Goal: Task Accomplishment & Management: Manage account settings

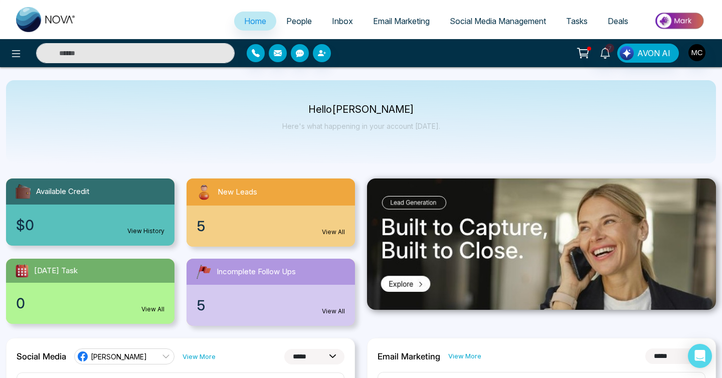
select select "*"
click at [294, 27] on link "People" at bounding box center [299, 21] width 46 height 19
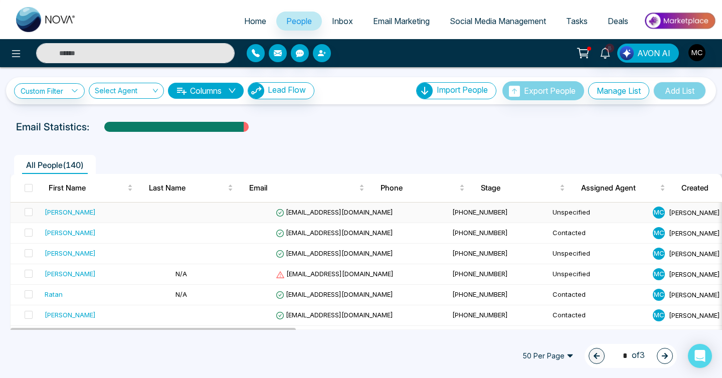
click at [179, 216] on td at bounding box center [222, 213] width 100 height 21
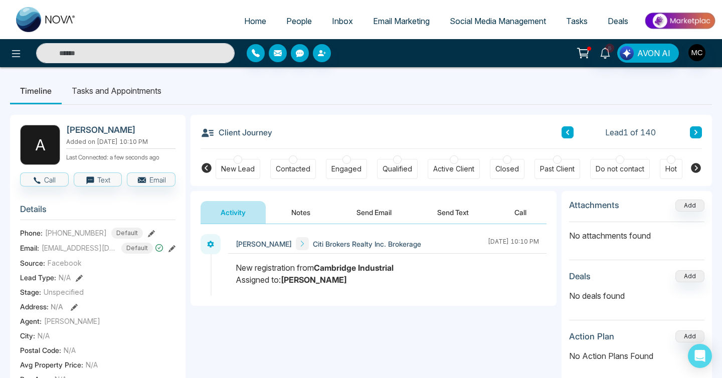
click at [695, 136] on button at bounding box center [696, 132] width 12 height 12
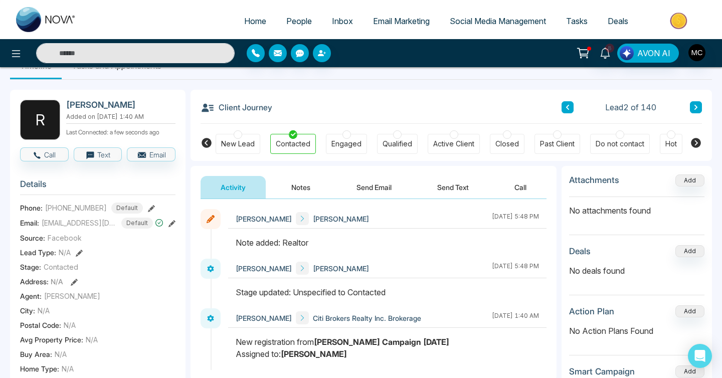
scroll to position [58, 0]
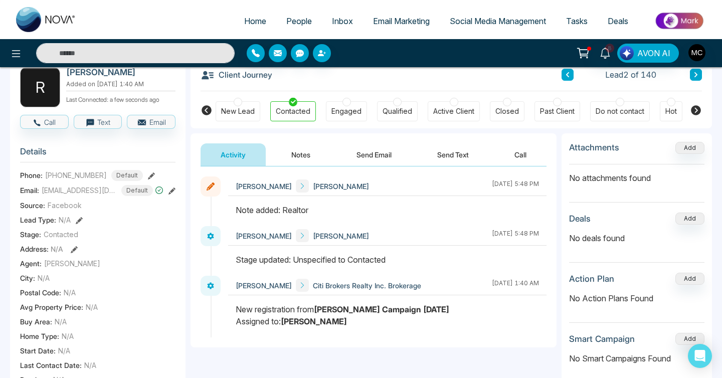
click at [570, 79] on button at bounding box center [568, 75] width 12 height 12
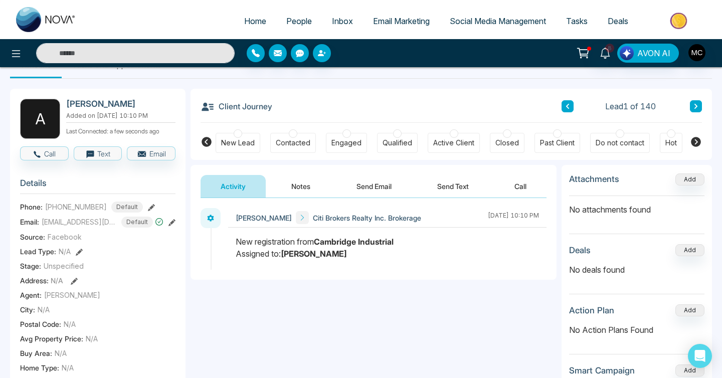
scroll to position [25, 0]
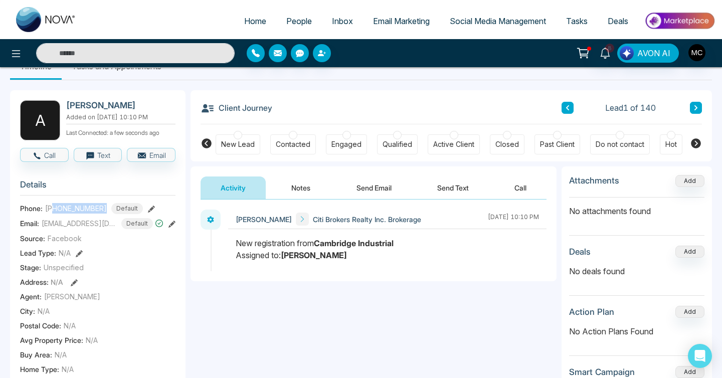
drag, startPoint x: 103, startPoint y: 209, endPoint x: 55, endPoint y: 206, distance: 48.2
click at [55, 206] on div "[PHONE_NUMBER] Default" at bounding box center [94, 208] width 98 height 11
copy span "5193187778"
click at [118, 101] on h2 "[PERSON_NAME]" at bounding box center [118, 105] width 105 height 10
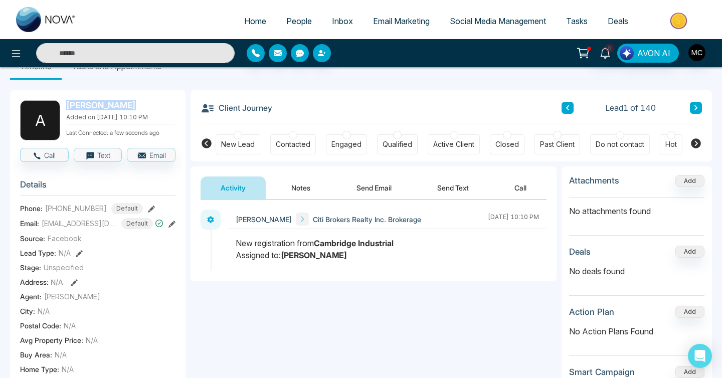
click at [118, 101] on h2 "[PERSON_NAME]" at bounding box center [118, 105] width 105 height 10
copy h2 "[PERSON_NAME]"
click at [295, 135] on div at bounding box center [293, 135] width 9 height 9
click at [294, 186] on button "Notes" at bounding box center [300, 188] width 59 height 23
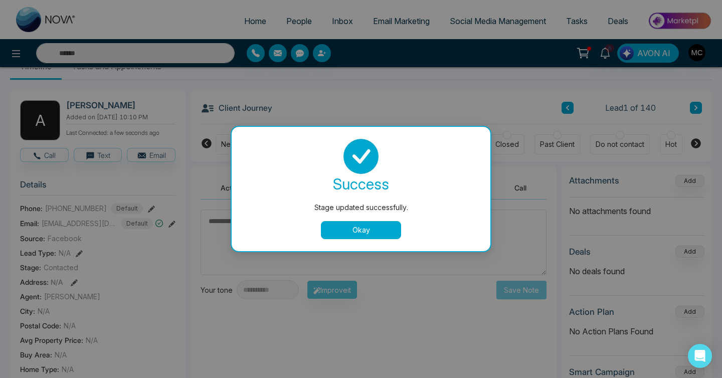
click at [338, 217] on div "success Stage updated successfully. Okay" at bounding box center [361, 189] width 235 height 100
click at [341, 234] on button "Okay" at bounding box center [361, 230] width 80 height 18
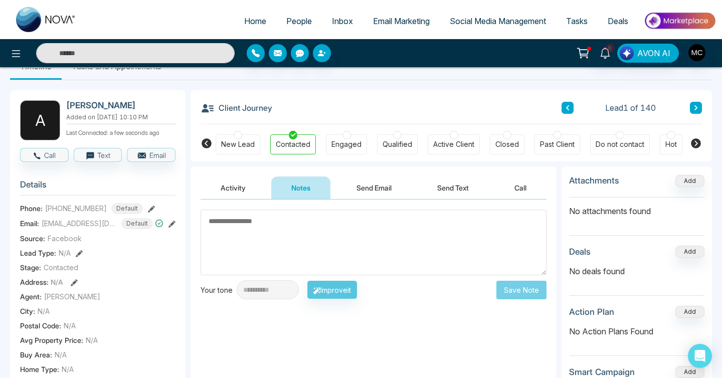
click at [341, 234] on textarea at bounding box center [374, 243] width 346 height 66
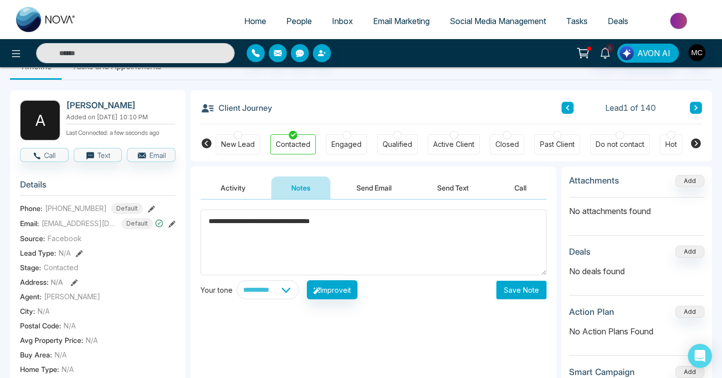
click at [301, 224] on textarea "**********" at bounding box center [374, 243] width 346 height 66
click at [346, 222] on textarea "**********" at bounding box center [374, 243] width 346 height 66
click at [365, 224] on textarea "**********" at bounding box center [374, 243] width 346 height 66
click at [356, 221] on textarea "**********" at bounding box center [374, 243] width 346 height 66
click at [361, 224] on textarea "**********" at bounding box center [374, 243] width 346 height 66
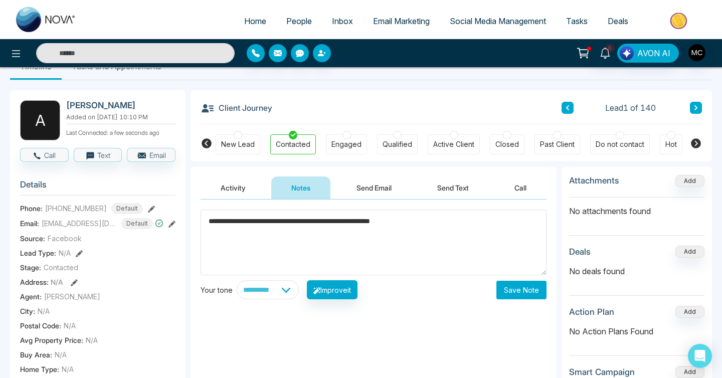
click at [346, 221] on textarea "**********" at bounding box center [374, 243] width 346 height 66
click at [444, 215] on textarea "**********" at bounding box center [374, 243] width 346 height 66
click at [443, 221] on textarea "**********" at bounding box center [374, 243] width 346 height 66
type textarea "**********"
click at [522, 296] on button "Save Note" at bounding box center [522, 290] width 50 height 19
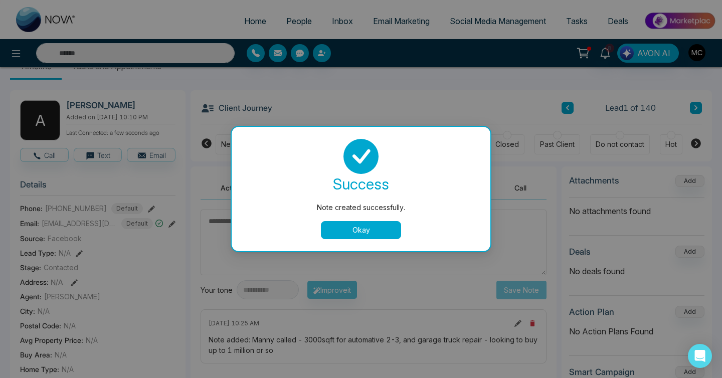
click at [360, 232] on button "Okay" at bounding box center [361, 230] width 80 height 18
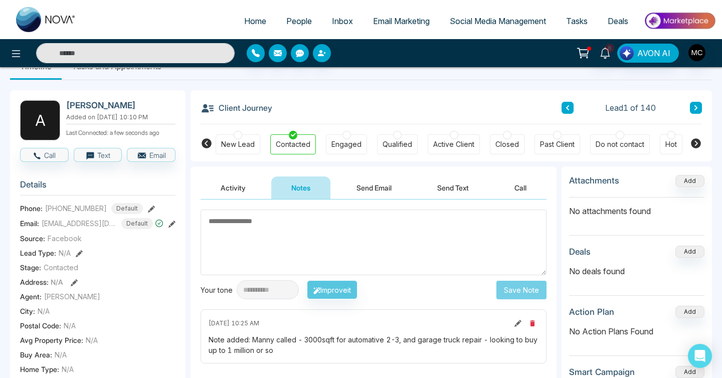
click at [697, 110] on icon at bounding box center [696, 108] width 5 height 6
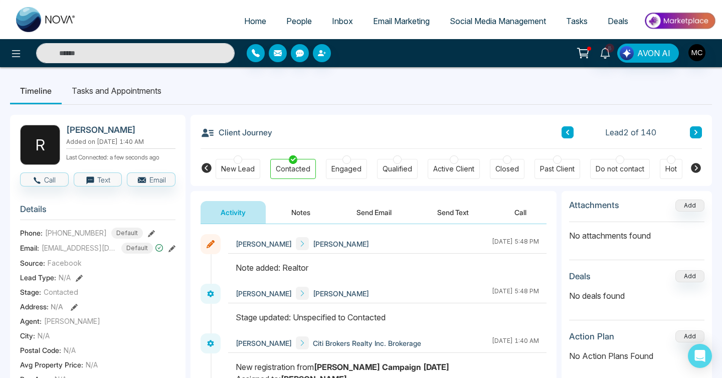
click at [697, 126] on button at bounding box center [696, 132] width 12 height 12
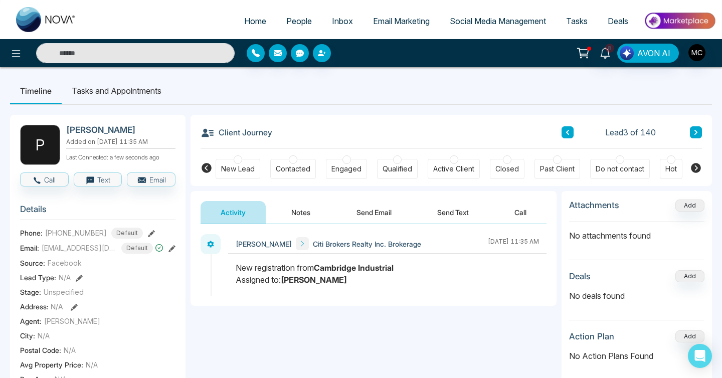
click at [570, 129] on button at bounding box center [568, 132] width 12 height 12
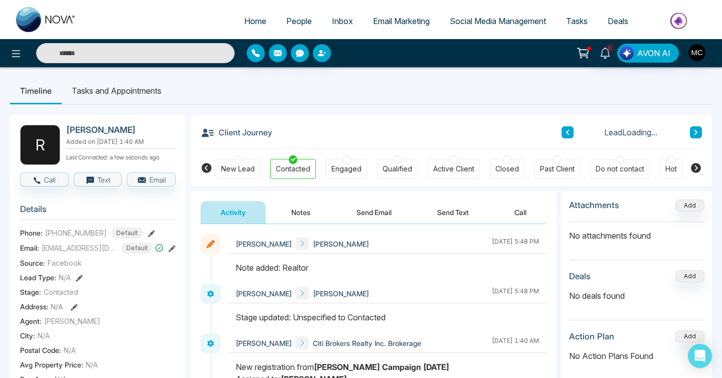
click at [570, 129] on button at bounding box center [568, 132] width 12 height 12
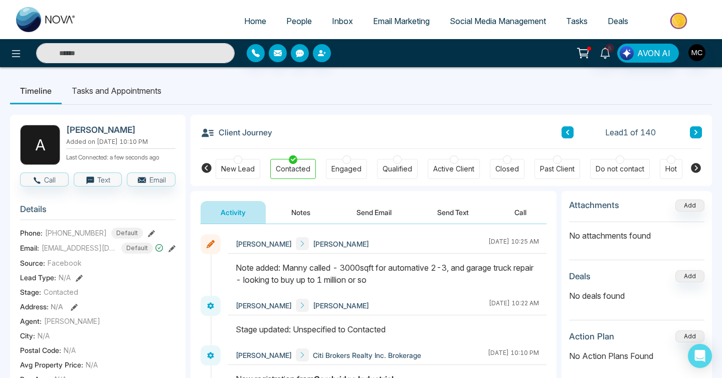
click at [304, 20] on span "People" at bounding box center [299, 21] width 26 height 10
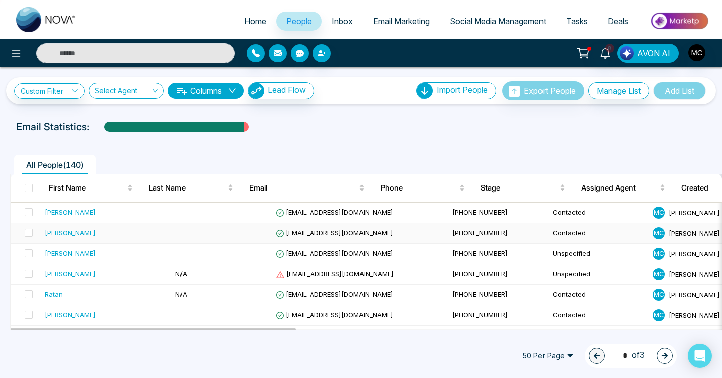
click at [79, 229] on div "[PERSON_NAME]" at bounding box center [70, 233] width 51 height 10
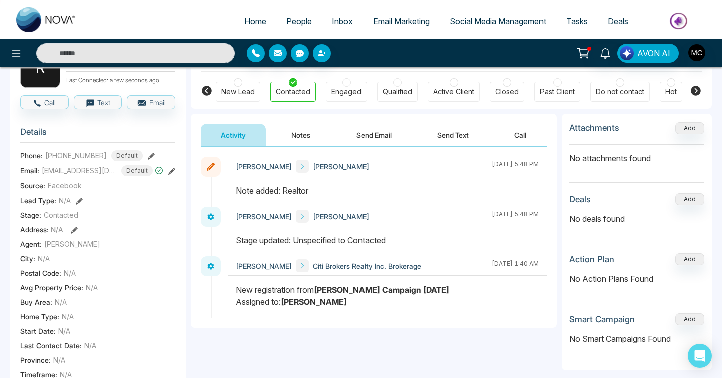
scroll to position [31, 0]
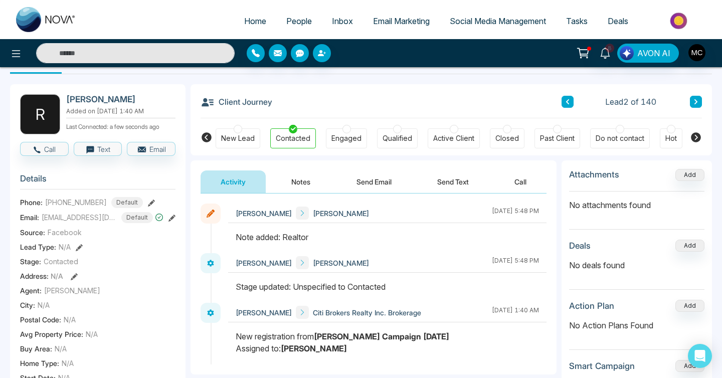
click at [694, 100] on icon at bounding box center [696, 102] width 5 height 6
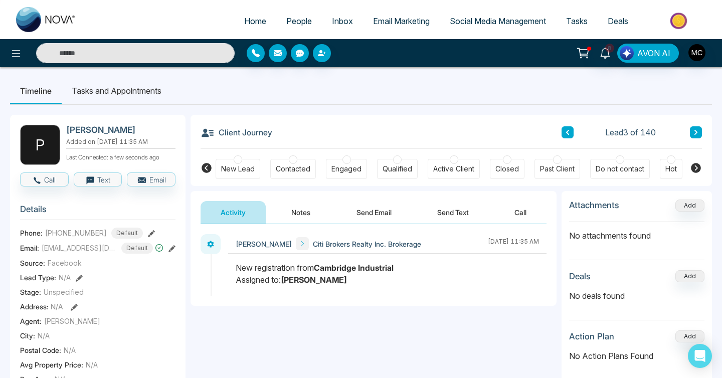
click at [568, 133] on icon at bounding box center [567, 132] width 5 height 6
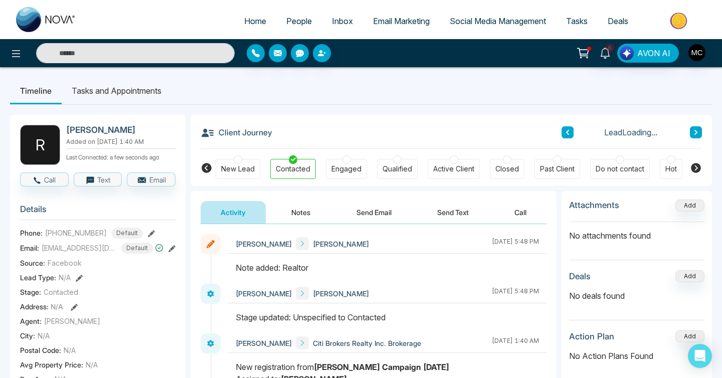
click at [694, 135] on icon at bounding box center [696, 132] width 5 height 6
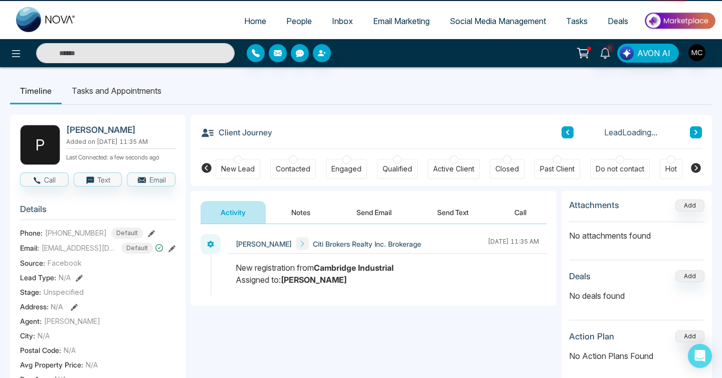
click at [694, 135] on icon at bounding box center [696, 132] width 5 height 6
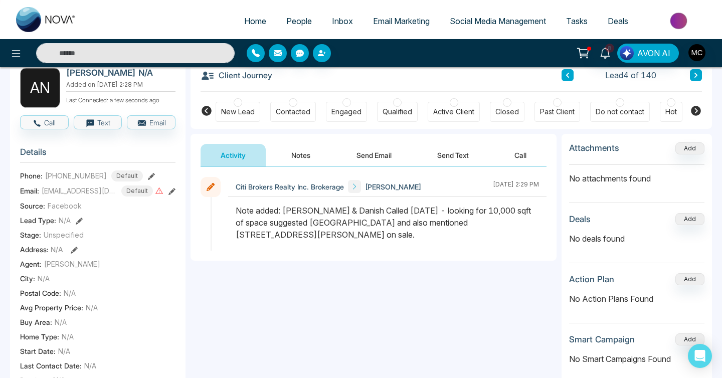
scroll to position [57, 0]
click at [294, 103] on div at bounding box center [293, 103] width 9 height 9
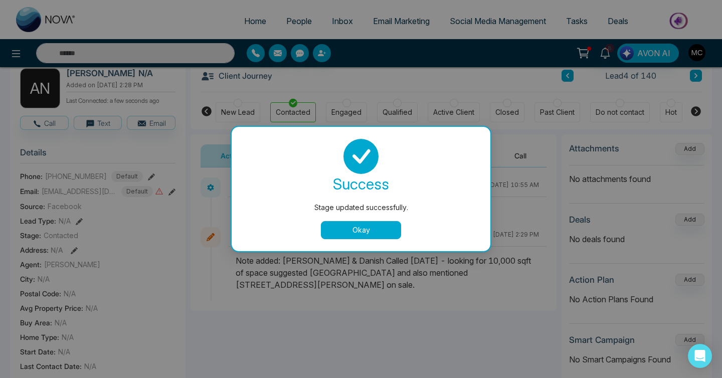
click at [359, 224] on button "Okay" at bounding box center [361, 230] width 80 height 18
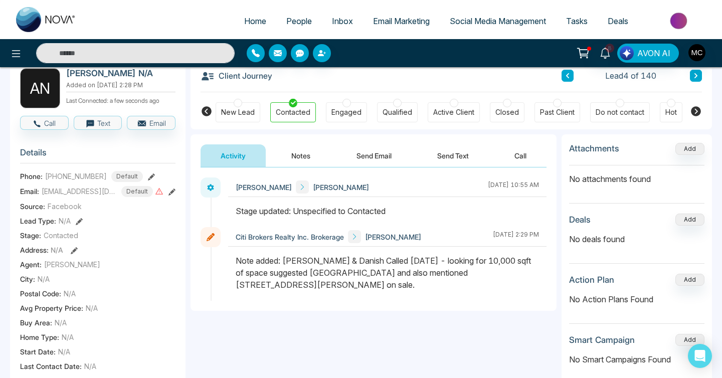
click at [692, 75] on button at bounding box center [696, 76] width 12 height 12
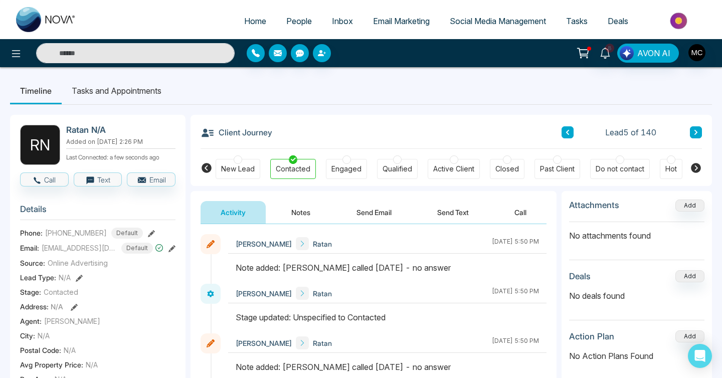
click at [699, 133] on button at bounding box center [696, 132] width 12 height 12
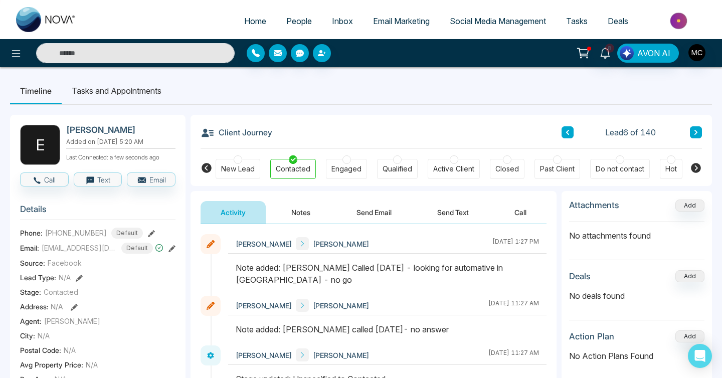
click at [564, 136] on button at bounding box center [568, 132] width 12 height 12
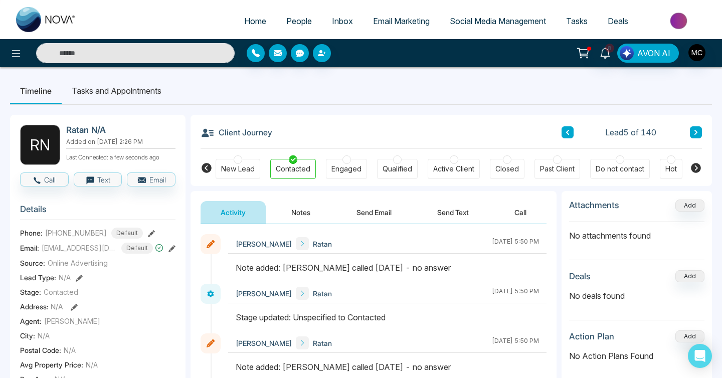
click at [692, 131] on button at bounding box center [696, 132] width 12 height 12
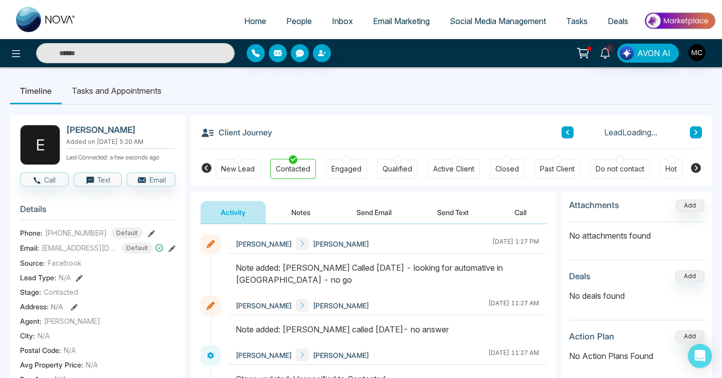
click at [692, 131] on button at bounding box center [696, 132] width 12 height 12
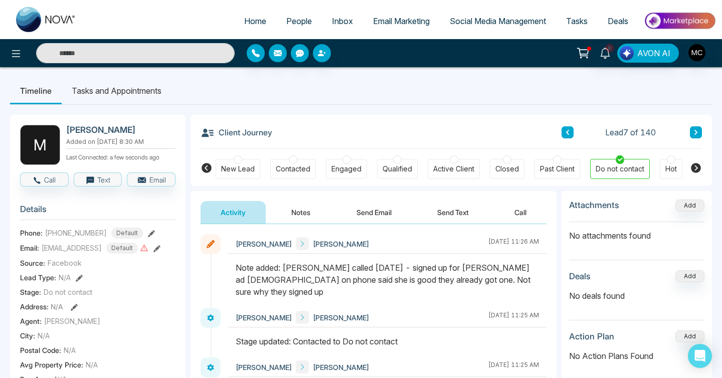
click at [685, 129] on div "Lead 7 of 140" at bounding box center [632, 132] width 140 height 12
click at [697, 131] on icon at bounding box center [696, 132] width 5 height 6
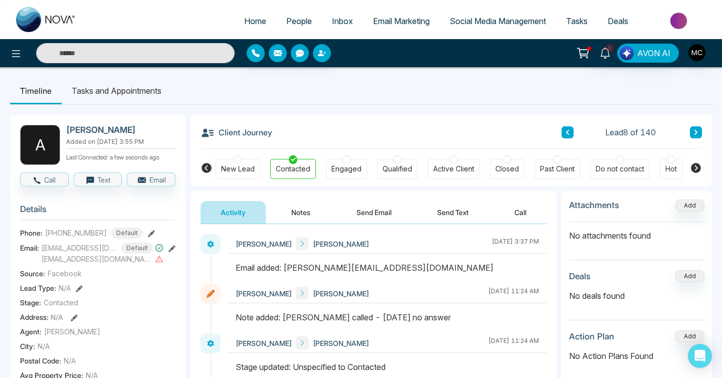
click at [696, 131] on icon at bounding box center [696, 132] width 3 height 5
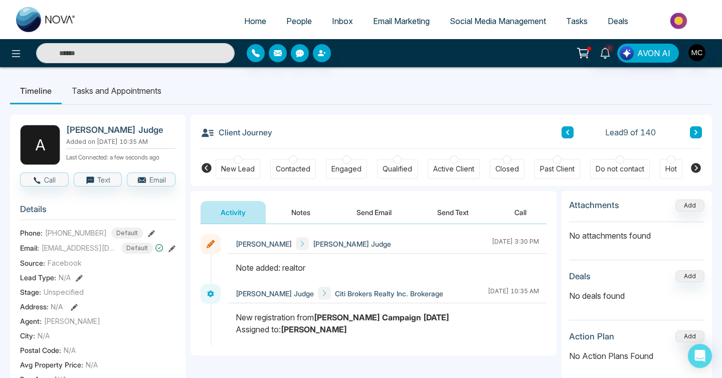
click at [612, 131] on span "Lead 9 of 140" at bounding box center [630, 132] width 51 height 12
click at [694, 134] on icon at bounding box center [696, 132] width 5 height 6
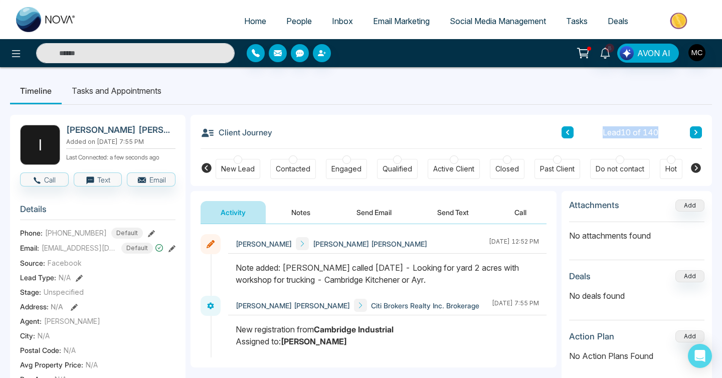
click at [650, 134] on span "Lead 10 of 140" at bounding box center [631, 132] width 56 height 12
click at [698, 136] on button at bounding box center [696, 132] width 12 height 12
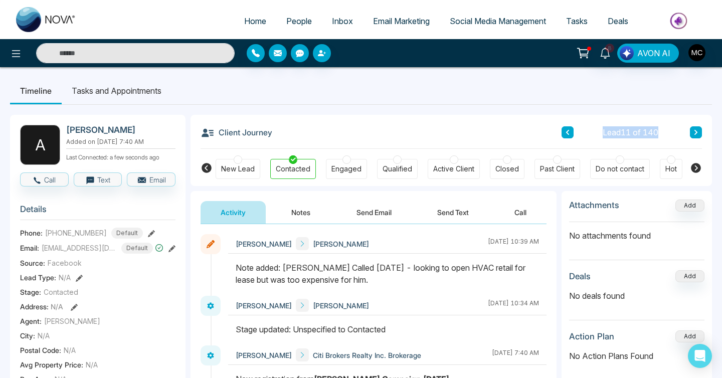
click at [685, 131] on div "Lead 11 of 140" at bounding box center [632, 132] width 140 height 12
click at [698, 131] on icon at bounding box center [696, 132] width 5 height 6
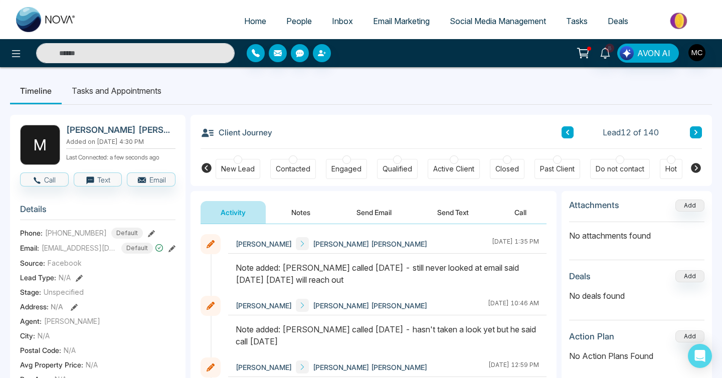
click at [287, 28] on link "People" at bounding box center [299, 21] width 46 height 19
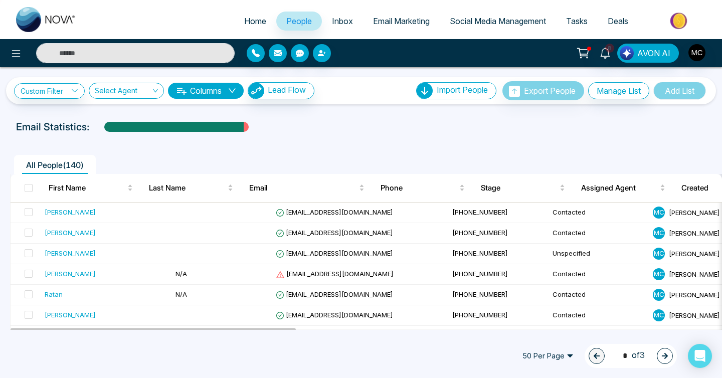
click at [279, 26] on link "People" at bounding box center [299, 21] width 46 height 19
click at [62, 280] on td "[PERSON_NAME]" at bounding box center [106, 274] width 131 height 21
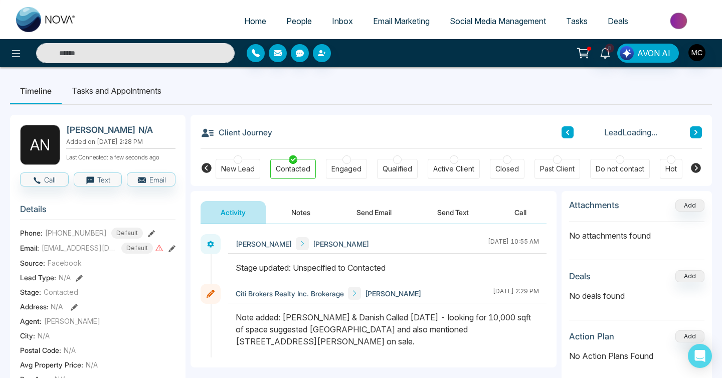
click at [310, 215] on button "Notes" at bounding box center [300, 212] width 59 height 23
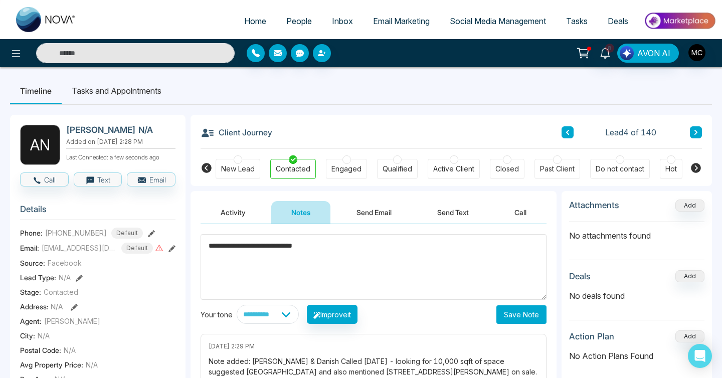
type textarea "**********"
click at [529, 317] on button "Save Note" at bounding box center [522, 314] width 50 height 19
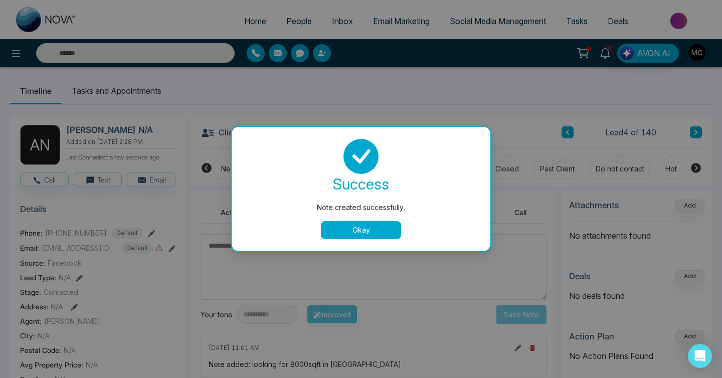
click at [345, 231] on button "Okay" at bounding box center [361, 230] width 80 height 18
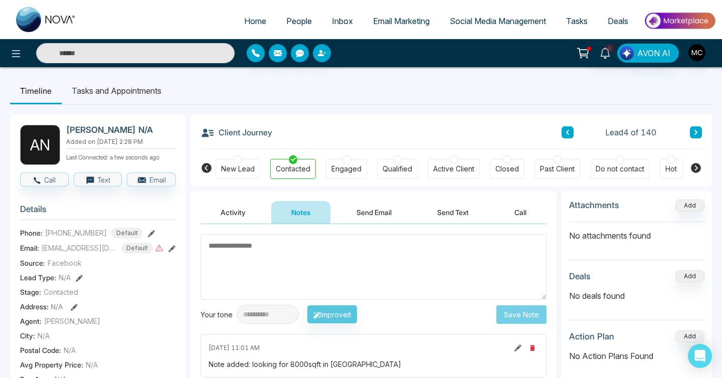
click at [520, 347] on icon at bounding box center [518, 348] width 7 height 7
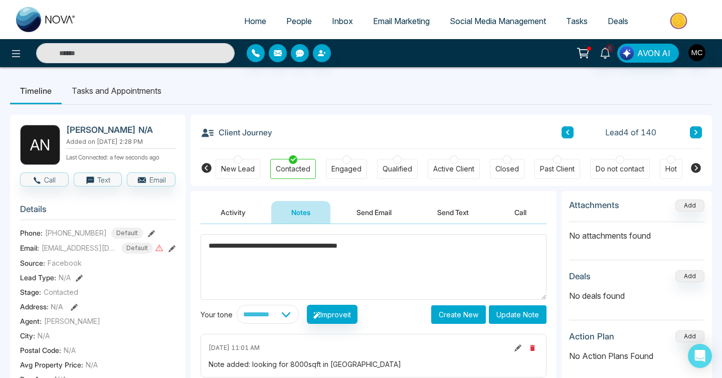
type textarea "**********"
click at [510, 311] on button "Update Note" at bounding box center [518, 314] width 58 height 19
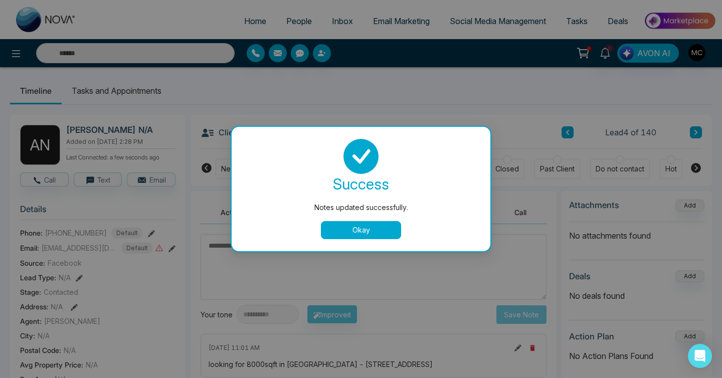
click at [362, 218] on div "success Notes updated successfully. Okay" at bounding box center [361, 189] width 235 height 100
click at [361, 227] on button "Okay" at bounding box center [361, 230] width 80 height 18
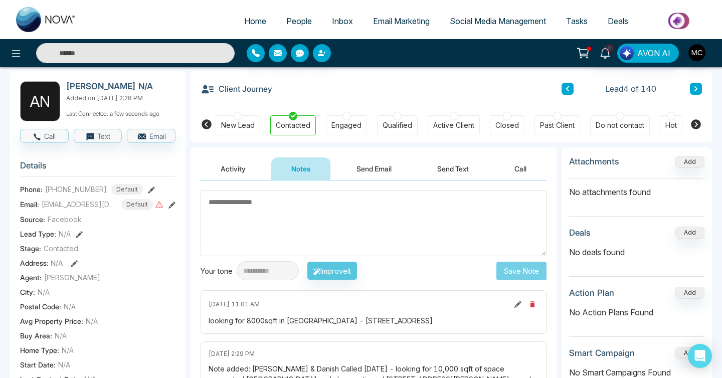
scroll to position [107, 0]
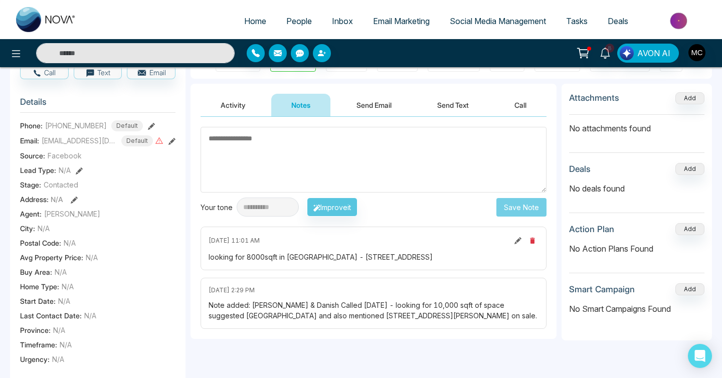
click at [513, 242] on button at bounding box center [518, 240] width 11 height 11
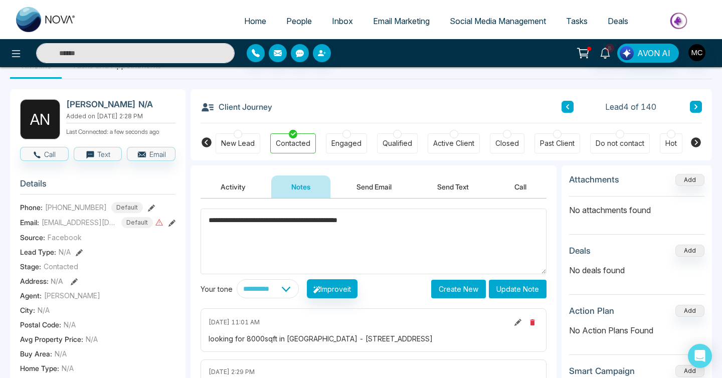
scroll to position [28, 0]
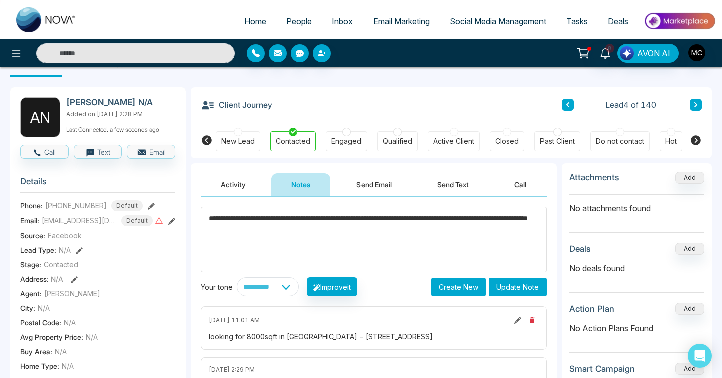
type textarea "**********"
click at [519, 293] on button "Update Note" at bounding box center [518, 287] width 58 height 19
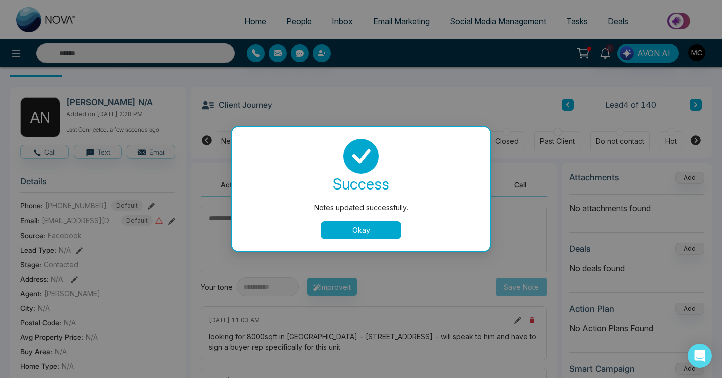
click at [359, 225] on button "Okay" at bounding box center [361, 230] width 80 height 18
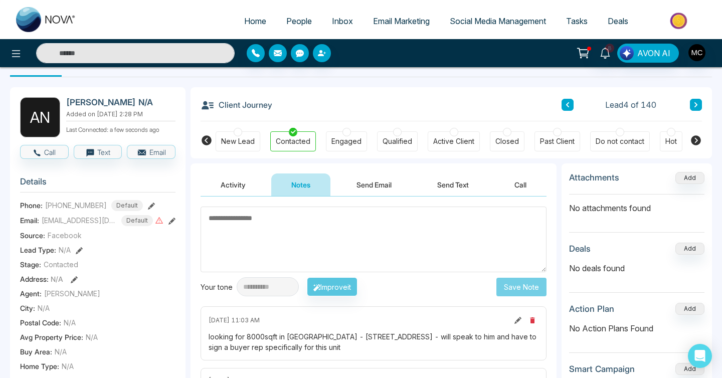
click at [289, 20] on span "People" at bounding box center [299, 21] width 26 height 10
